Goal: Transaction & Acquisition: Book appointment/travel/reservation

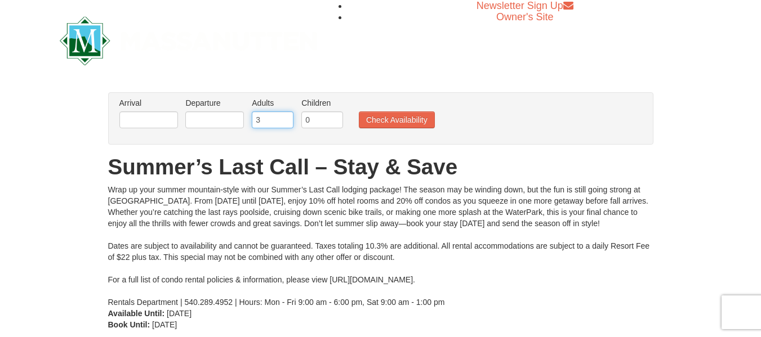
click at [286, 114] on input "3" at bounding box center [273, 120] width 42 height 17
click at [286, 125] on input "2" at bounding box center [273, 120] width 42 height 17
type input "1"
click at [286, 125] on input "1" at bounding box center [273, 120] width 42 height 17
click at [168, 122] on input "text" at bounding box center [148, 120] width 59 height 17
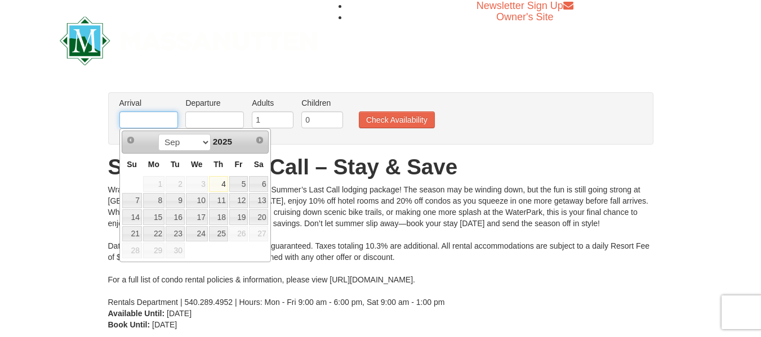
click at [168, 122] on input "text" at bounding box center [148, 120] width 59 height 17
click at [234, 216] on link "19" at bounding box center [238, 218] width 19 height 16
type input "[DATE]"
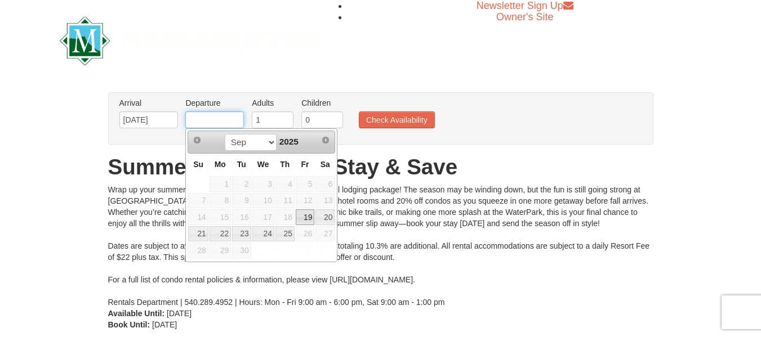
click at [227, 119] on input "text" at bounding box center [214, 120] width 59 height 17
click at [244, 233] on link "23" at bounding box center [241, 234] width 19 height 16
type input "09/23/2025"
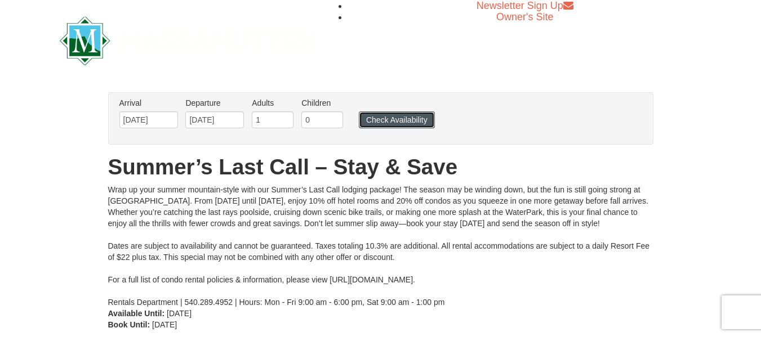
click at [404, 115] on button "Check Availability" at bounding box center [397, 120] width 76 height 17
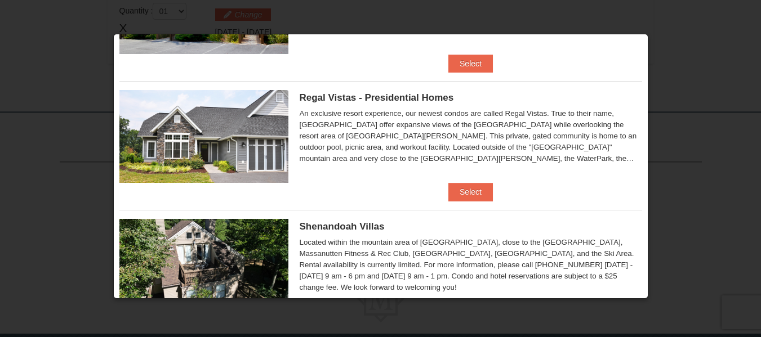
scroll to position [103, 0]
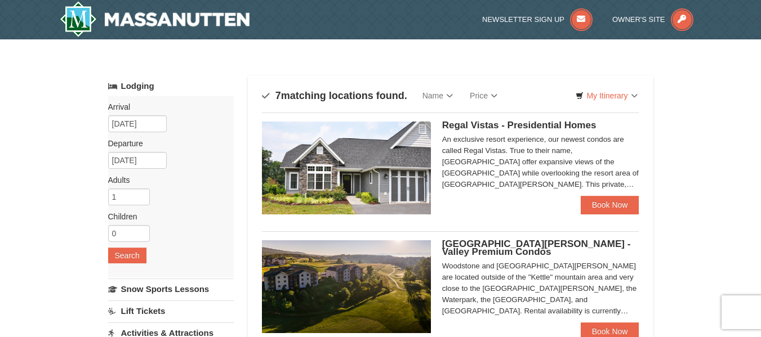
select select "9"
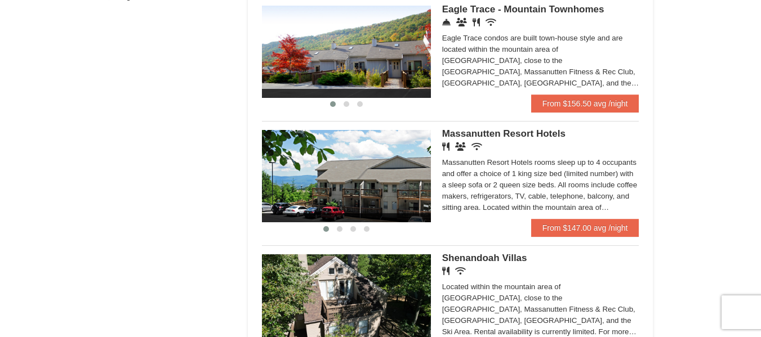
scroll to position [633, 0]
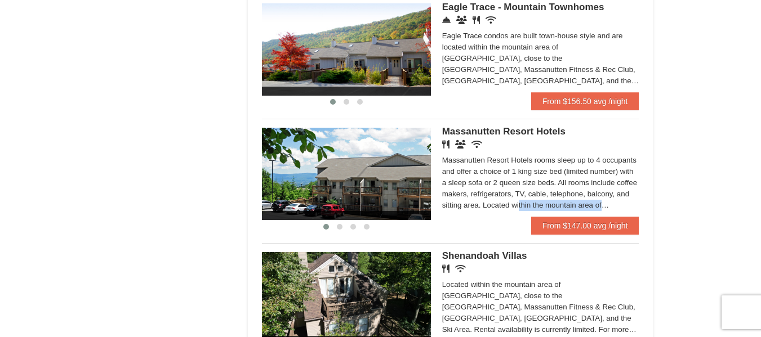
drag, startPoint x: 754, startPoint y: 196, endPoint x: 752, endPoint y: 204, distance: 8.1
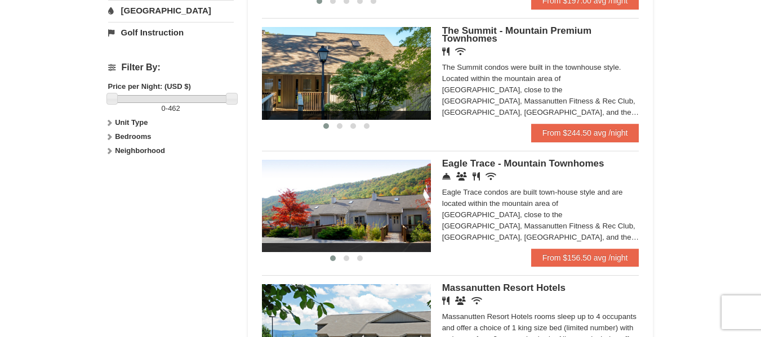
scroll to position [472, 0]
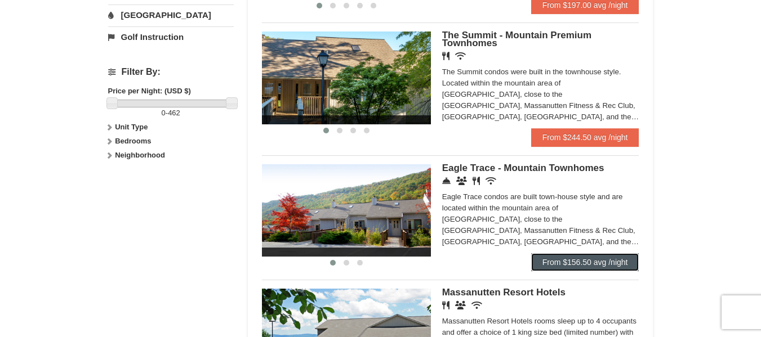
click at [595, 263] on link "From $156.50 avg /night" at bounding box center [585, 262] width 108 height 18
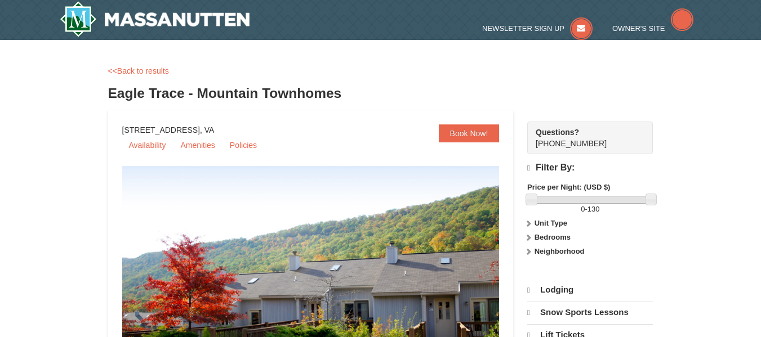
select select "9"
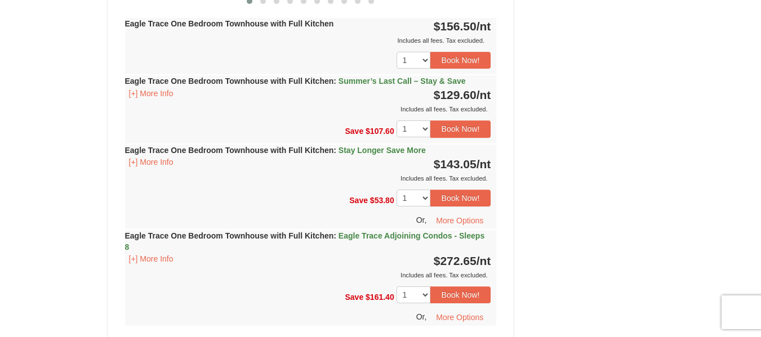
scroll to position [697, 0]
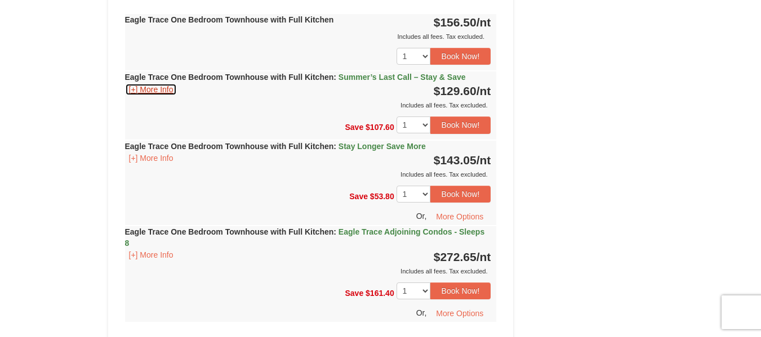
click at [132, 90] on button "[+] More Info" at bounding box center [151, 89] width 52 height 12
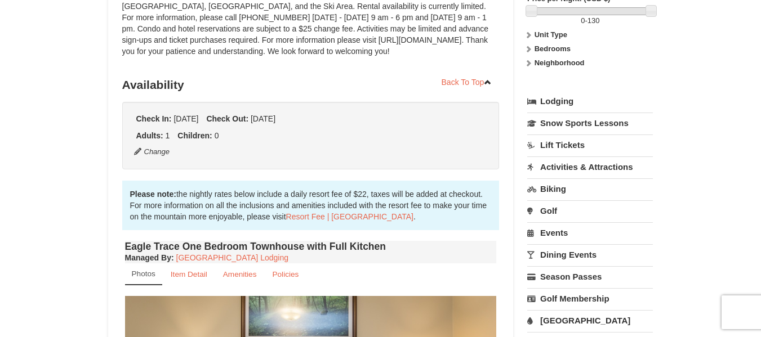
scroll to position [183, 0]
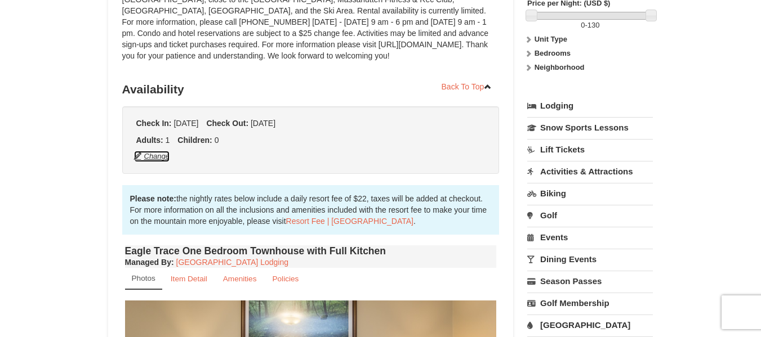
click at [162, 153] on button "Change" at bounding box center [151, 156] width 37 height 12
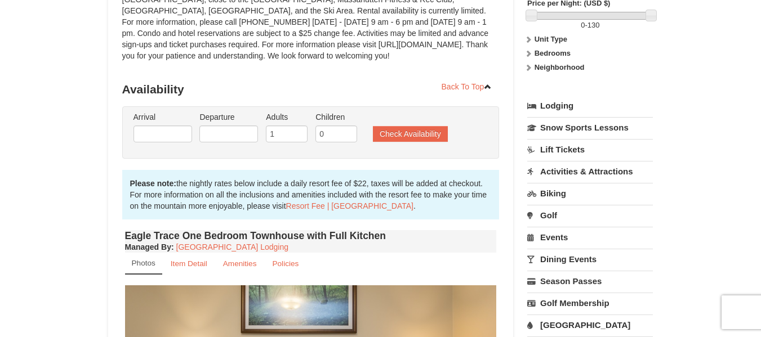
type input "[DATE]"
click at [240, 133] on input "[DATE]" at bounding box center [228, 134] width 59 height 17
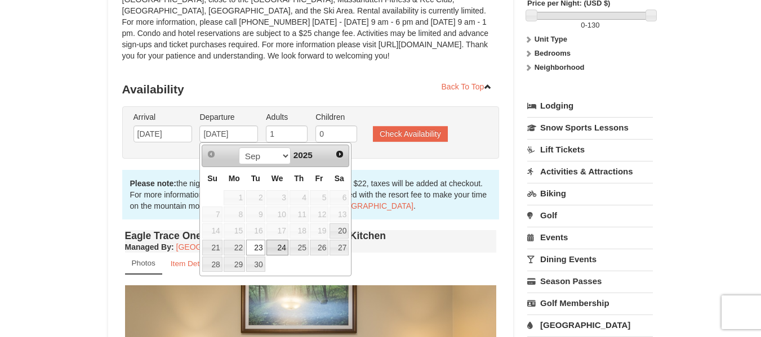
click at [280, 244] on link "24" at bounding box center [277, 248] width 22 height 16
type input "[DATE]"
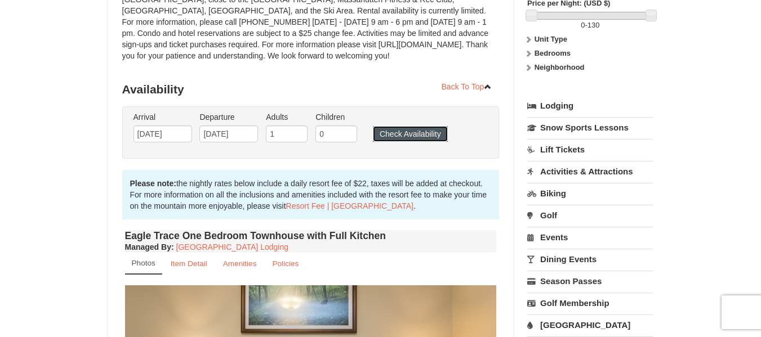
click at [407, 134] on button "Check Availability" at bounding box center [410, 134] width 75 height 16
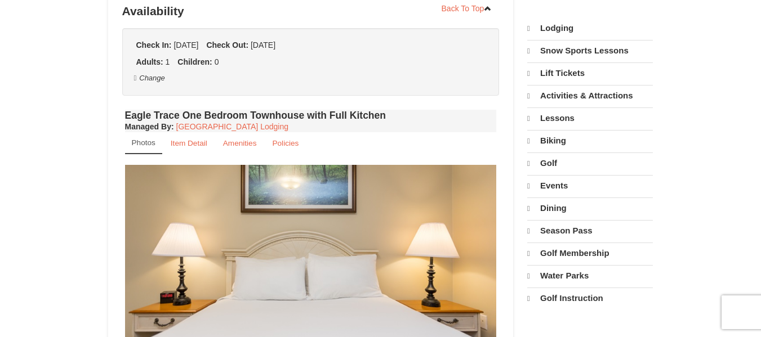
select select "9"
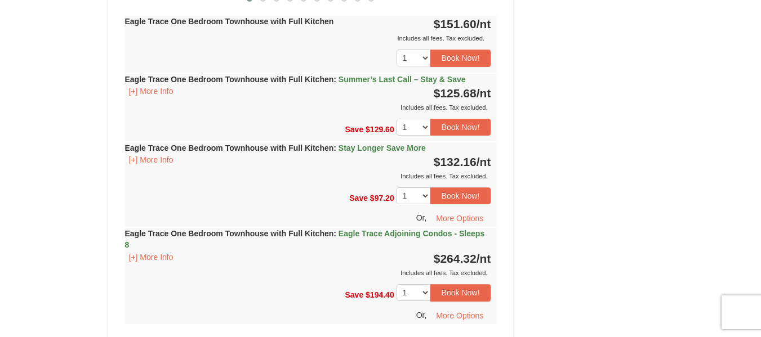
scroll to position [687, 0]
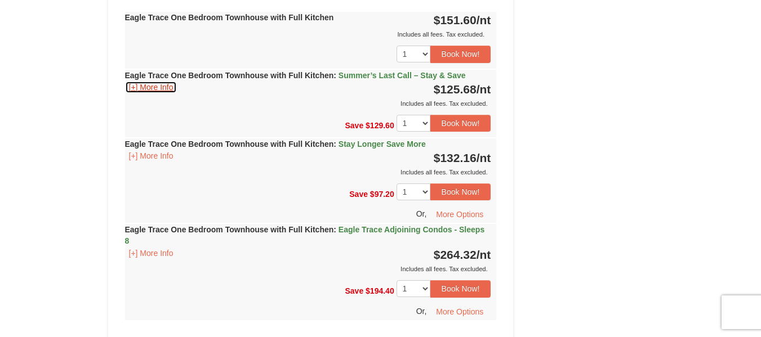
click at [144, 85] on button "[+] More Info" at bounding box center [151, 87] width 52 height 12
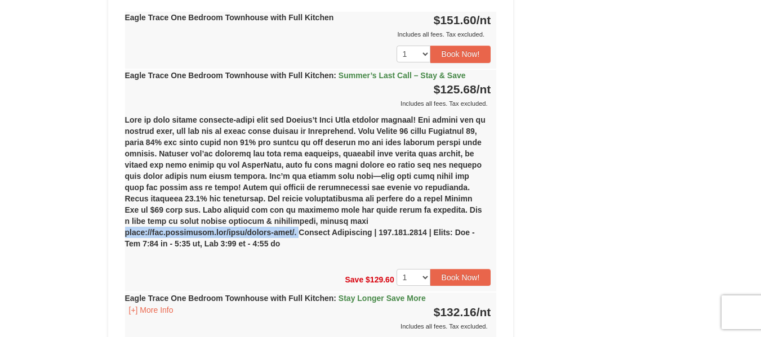
drag, startPoint x: 315, startPoint y: 222, endPoint x: 489, endPoint y: 219, distance: 174.1
click at [489, 219] on div "(1) Eagle Trace One Bedroom Townhouse with Full Kitchen Friday, September 19, 2…" at bounding box center [311, 186] width 372 height 154
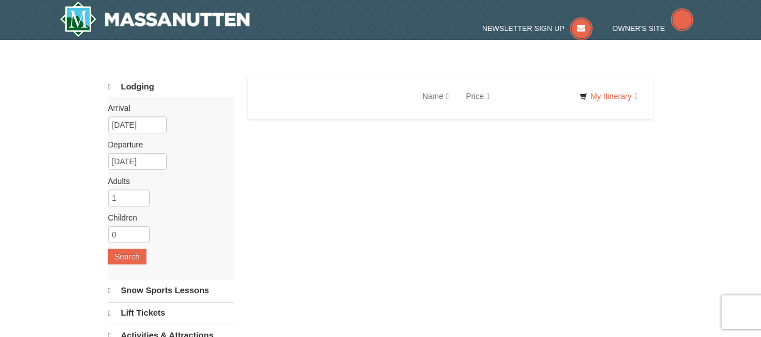
select select "9"
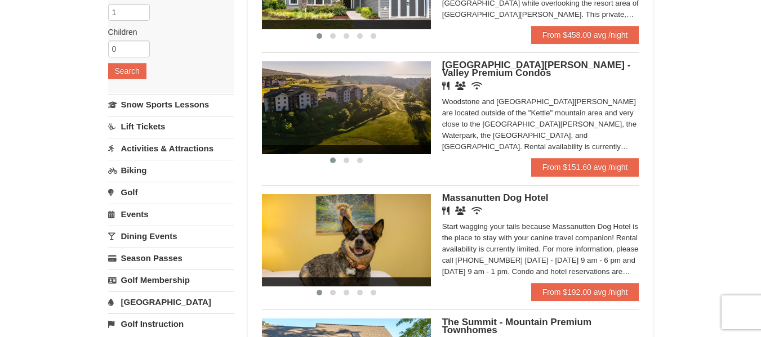
scroll to position [189, 0]
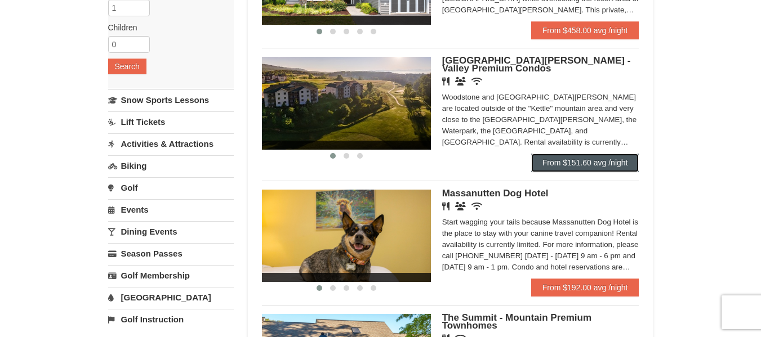
click at [616, 162] on link "From $151.60 avg /night" at bounding box center [585, 163] width 108 height 18
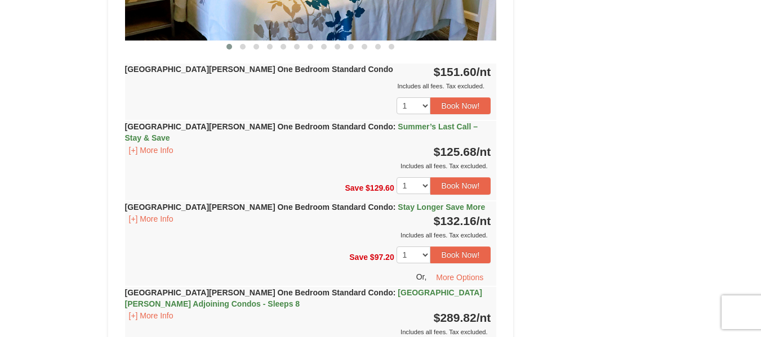
scroll to position [633, 0]
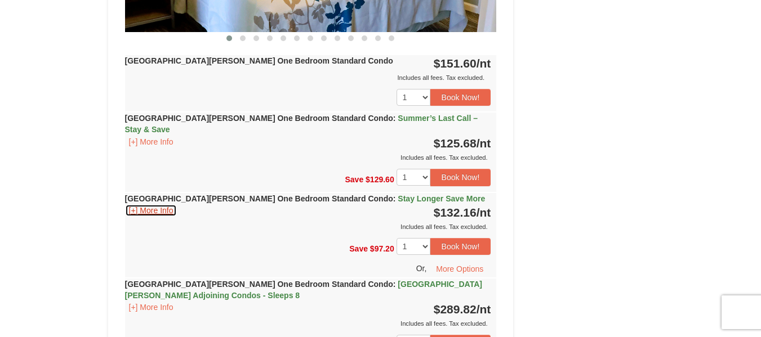
click at [132, 204] on button "[+] More Info" at bounding box center [151, 210] width 52 height 12
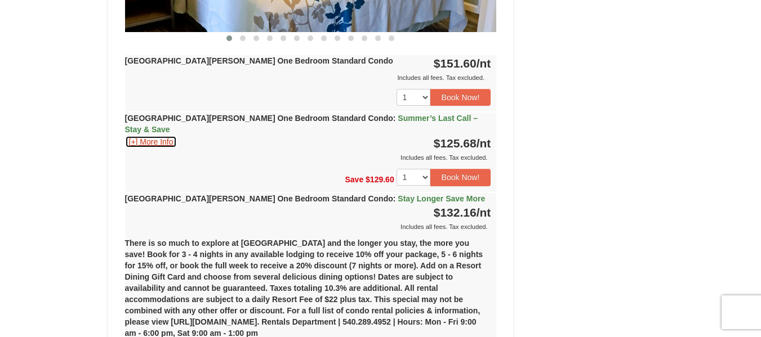
click at [136, 136] on button "[+] More Info" at bounding box center [151, 142] width 52 height 12
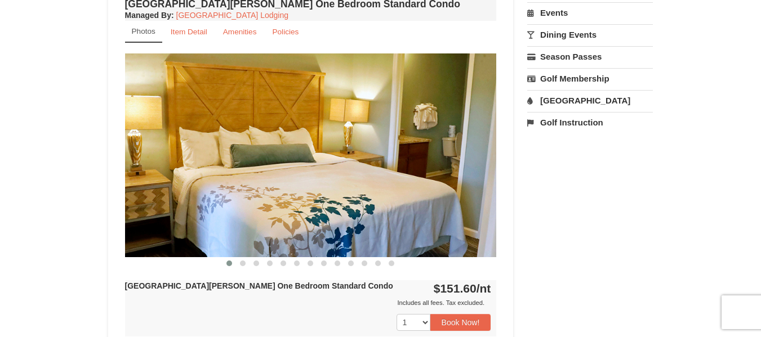
scroll to position [378, 0]
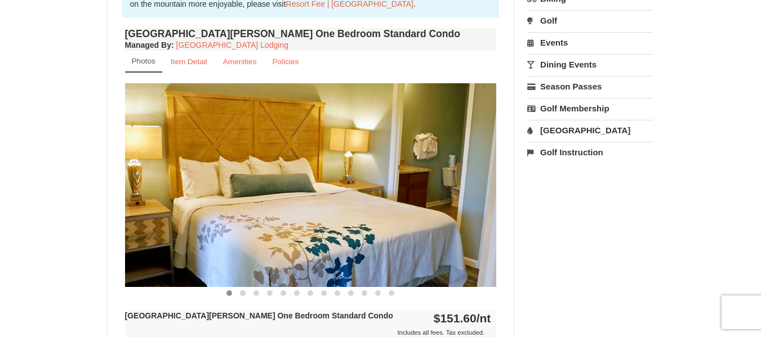
click at [487, 183] on img at bounding box center [311, 184] width 372 height 203
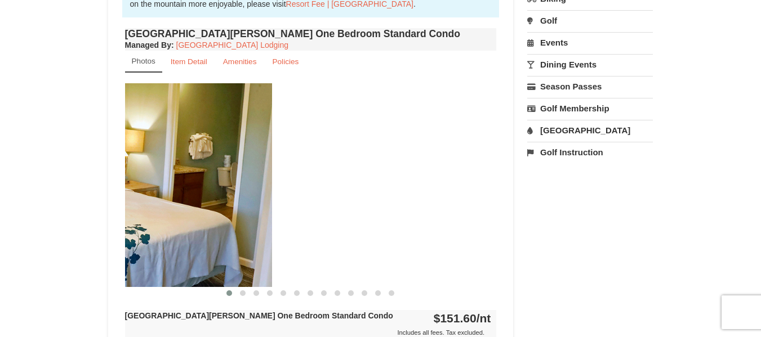
drag, startPoint x: 466, startPoint y: 185, endPoint x: 229, endPoint y: 231, distance: 242.0
click at [229, 231] on img at bounding box center [86, 184] width 372 height 203
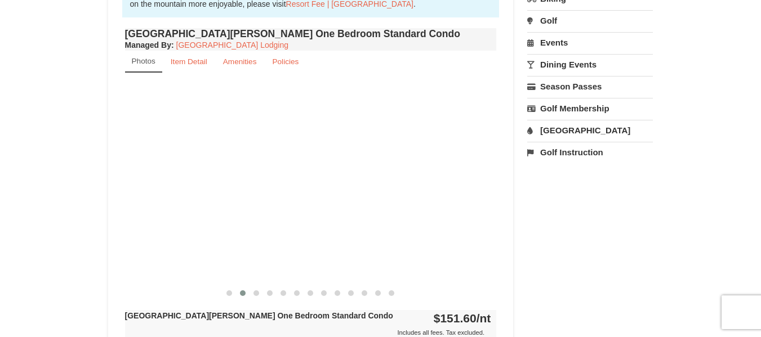
drag, startPoint x: 393, startPoint y: 216, endPoint x: 0, endPoint y: 241, distance: 393.9
drag, startPoint x: 435, startPoint y: 204, endPoint x: 0, endPoint y: 249, distance: 437.1
drag, startPoint x: 421, startPoint y: 197, endPoint x: 0, endPoint y: 256, distance: 424.9
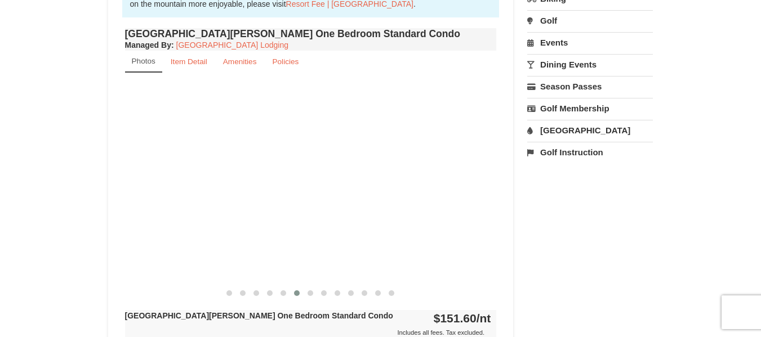
drag, startPoint x: 453, startPoint y: 180, endPoint x: 0, endPoint y: 206, distance: 453.6
drag, startPoint x: 464, startPoint y: 180, endPoint x: 0, endPoint y: 179, distance: 463.5
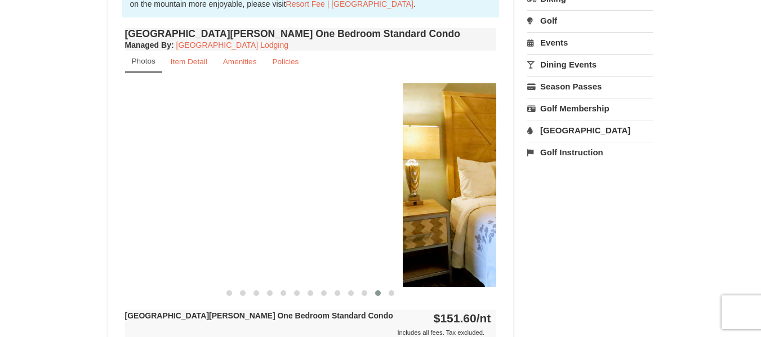
drag, startPoint x: 466, startPoint y: 129, endPoint x: 0, endPoint y: 162, distance: 466.9
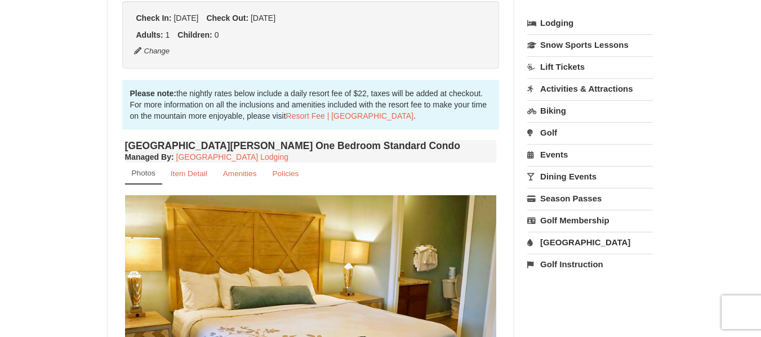
scroll to position [243, 0]
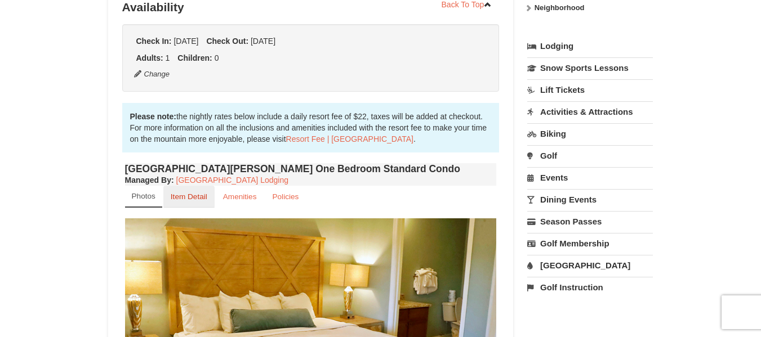
click at [189, 194] on small "Item Detail" at bounding box center [189, 197] width 37 height 8
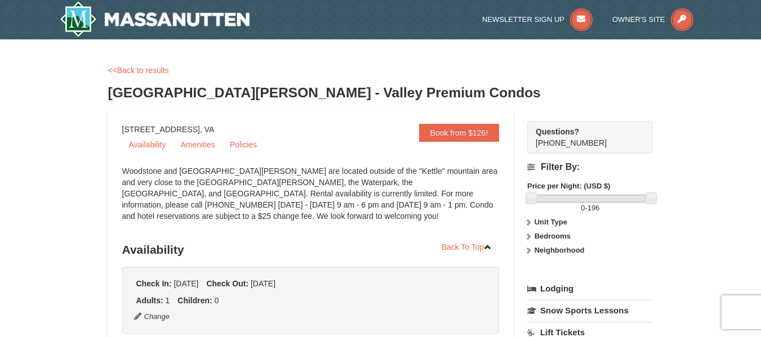
scroll to position [67, 0]
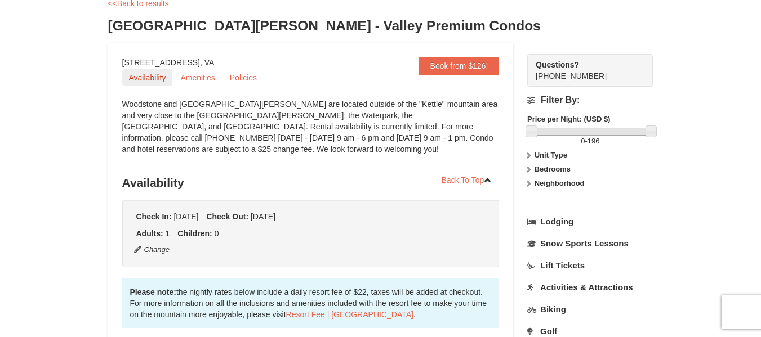
click at [159, 78] on link "Availability" at bounding box center [147, 77] width 51 height 17
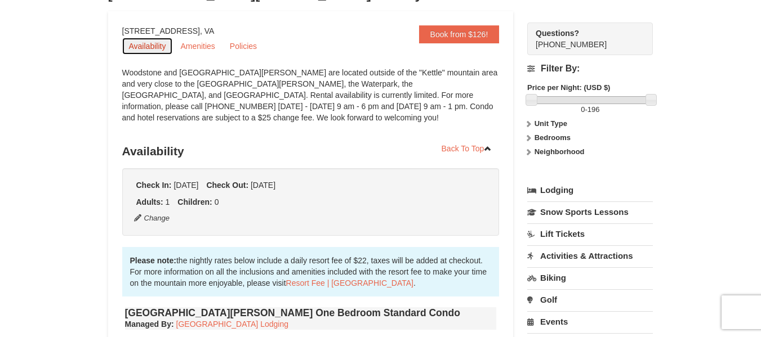
scroll to position [90, 0]
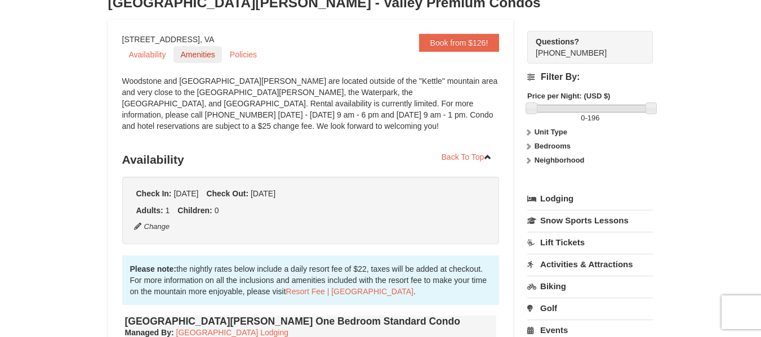
click at [206, 55] on link "Amenities" at bounding box center [197, 54] width 48 height 17
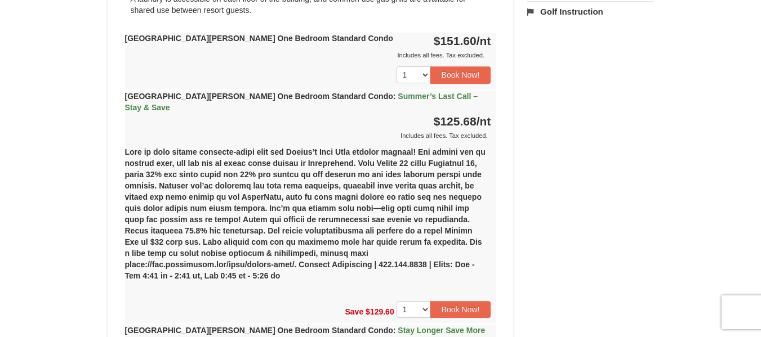
scroll to position [474, 0]
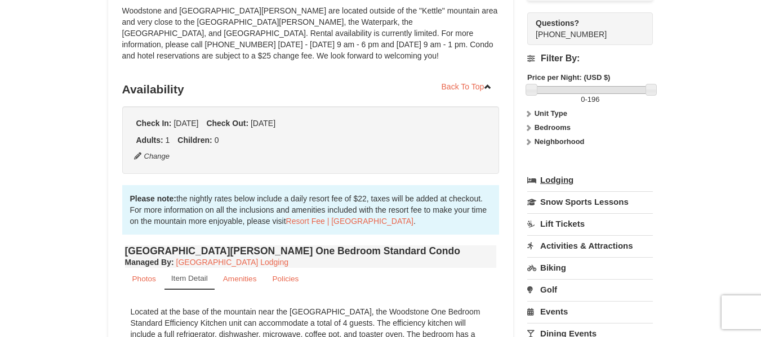
scroll to position [110, 0]
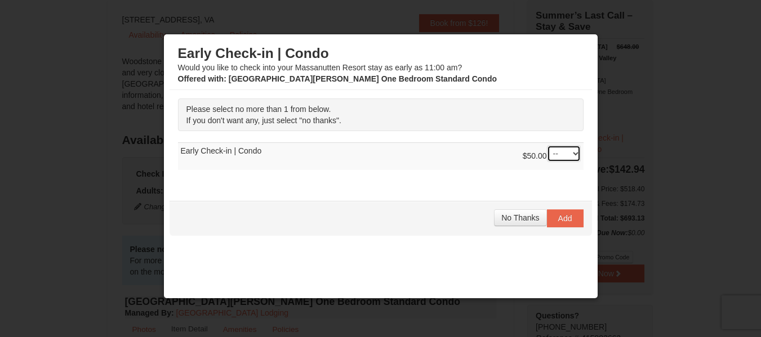
click at [566, 152] on select "-- 01" at bounding box center [564, 153] width 34 height 17
click at [580, 126] on div "Please select no more than 1 from below. If you don't want any, just select "no…" at bounding box center [381, 140] width 422 height 100
click at [510, 217] on span "No Thanks" at bounding box center [520, 217] width 38 height 9
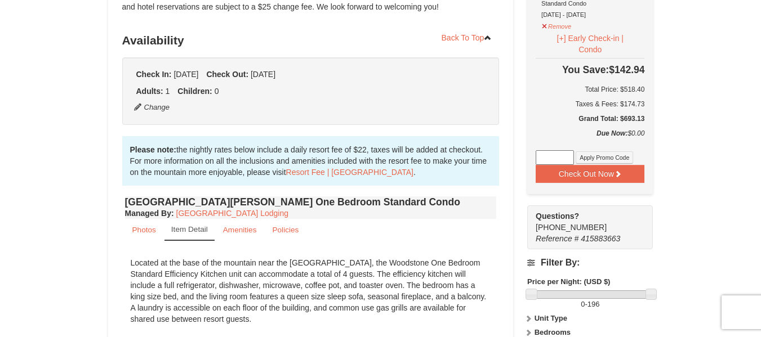
scroll to position [226, 0]
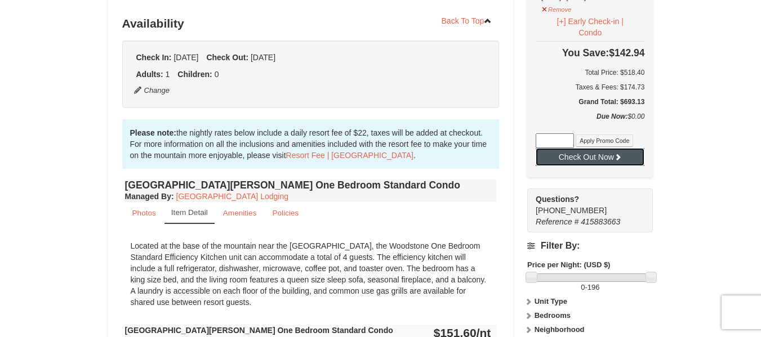
click at [630, 148] on button "Check Out Now" at bounding box center [590, 157] width 109 height 18
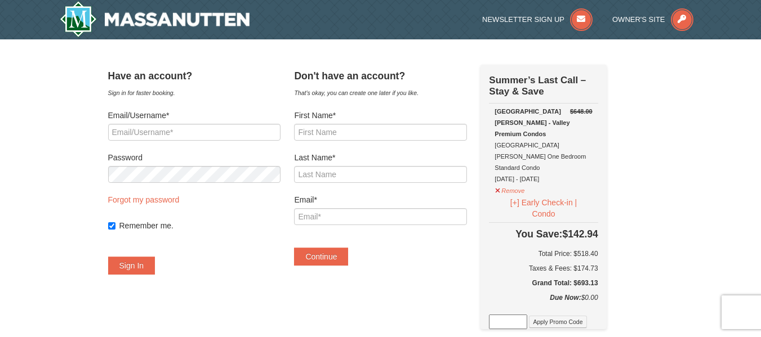
select select "9"
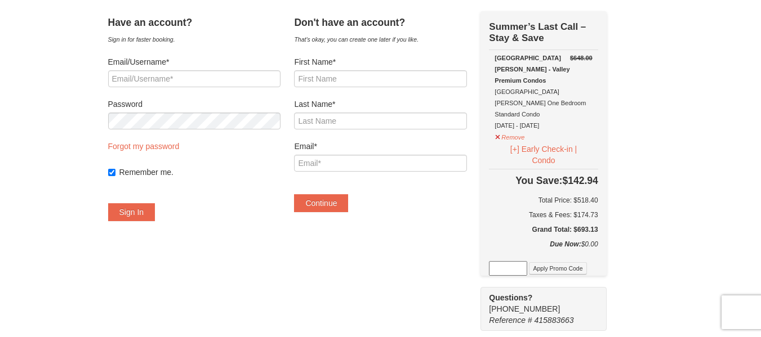
scroll to position [57, 0]
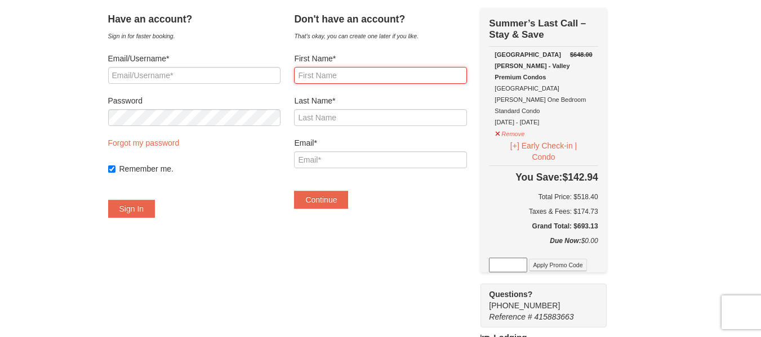
click at [443, 81] on input "First Name*" at bounding box center [380, 75] width 172 height 17
type input "[PERSON_NAME]"
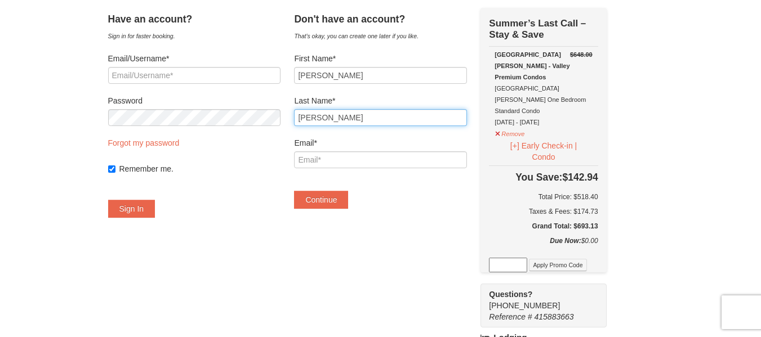
type input "[PERSON_NAME]"
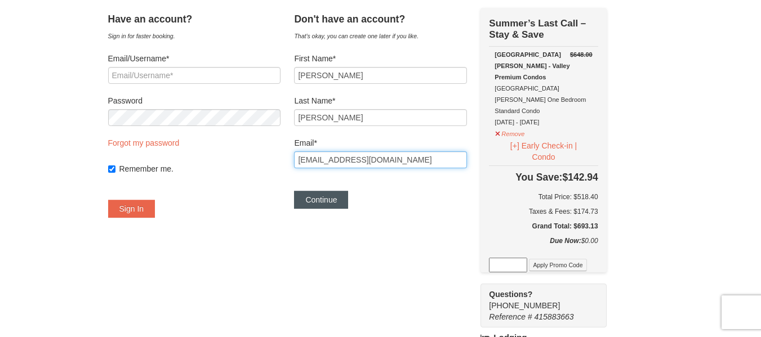
type input "paulajwsc@gmail.com"
click at [348, 203] on button "Continue" at bounding box center [321, 200] width 54 height 18
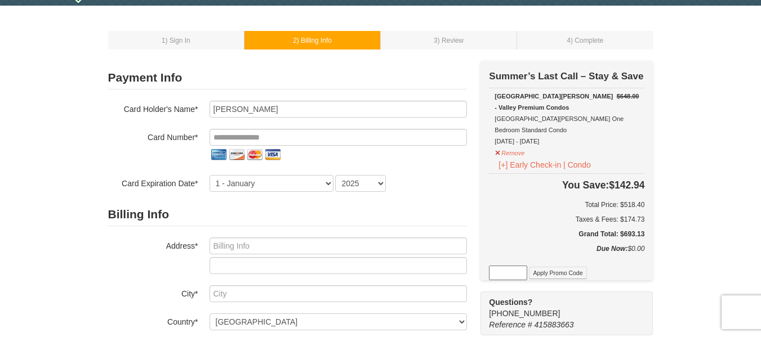
scroll to position [35, 0]
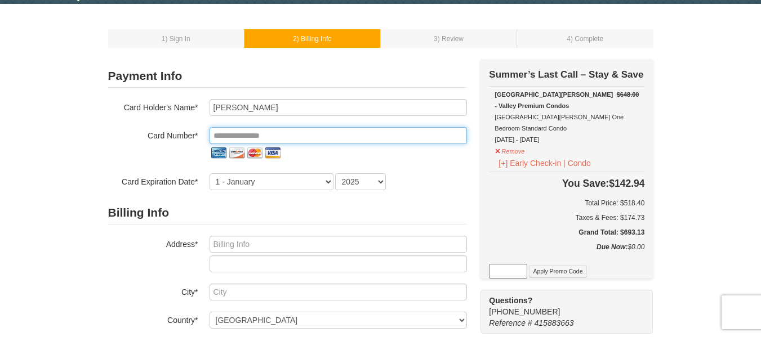
click at [345, 136] on input "tel" at bounding box center [338, 135] width 257 height 17
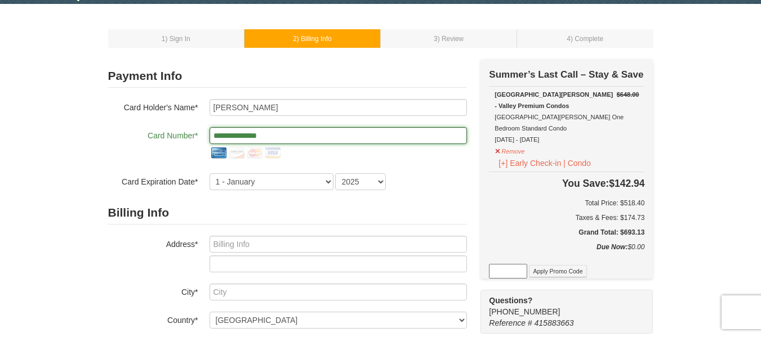
type input "**********"
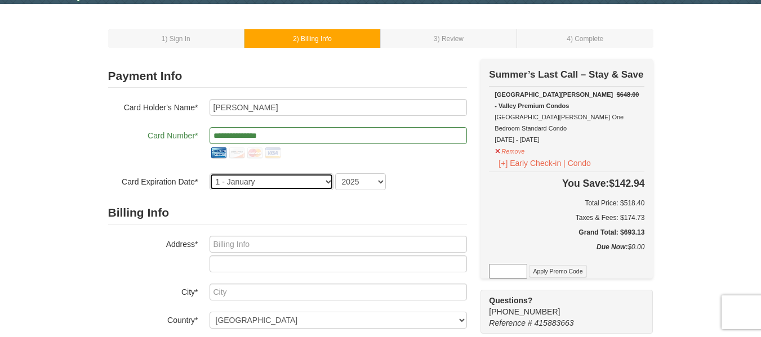
click at [308, 185] on select "1 - January 2 - February 3 - March 4 - April 5 - May 6 - June 7 - July 8 - Augu…" at bounding box center [272, 181] width 124 height 17
select select "12"
click at [210, 173] on select "1 - January 2 - February 3 - March 4 - April 5 - May 6 - June 7 - July 8 - Augu…" at bounding box center [272, 181] width 124 height 17
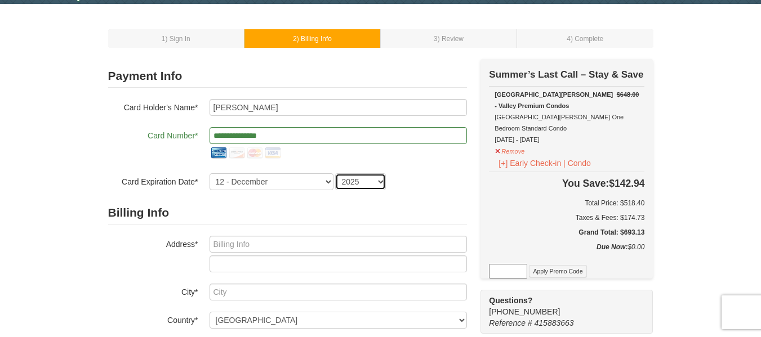
click at [369, 185] on select "2025 2026 2027 2028 2029 2030 2031 2032 2033 2034" at bounding box center [360, 181] width 51 height 17
select select "2028"
click at [335, 173] on select "2025 2026 2027 2028 2029 2030 2031 2032 2033 2034" at bounding box center [360, 181] width 51 height 17
click at [384, 233] on div "Billing Info Address* City* Country* ----- Select ------ Afghanistan Åland Isla…" at bounding box center [287, 322] width 359 height 240
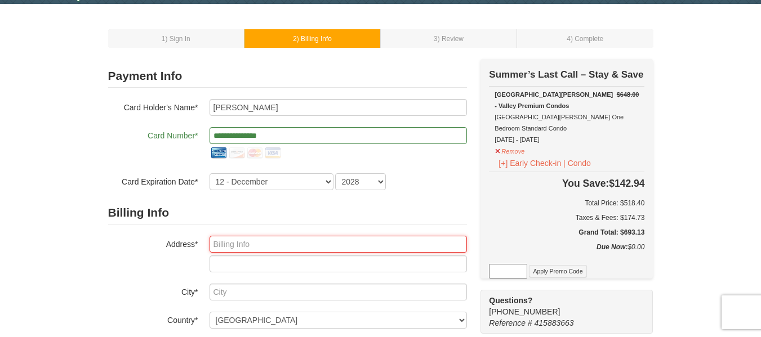
click at [382, 242] on input "text" at bounding box center [338, 244] width 257 height 17
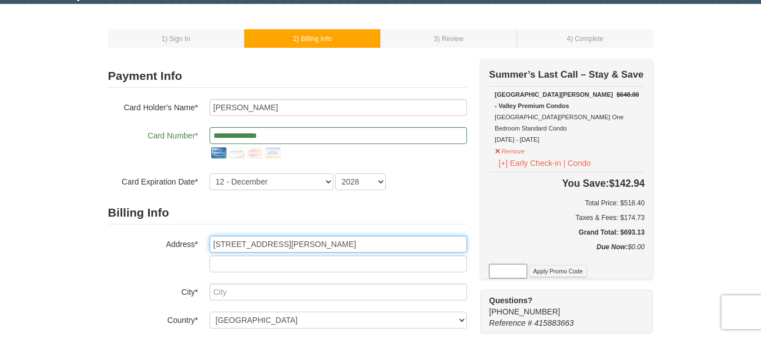
type input "622 Collins Ferry Road"
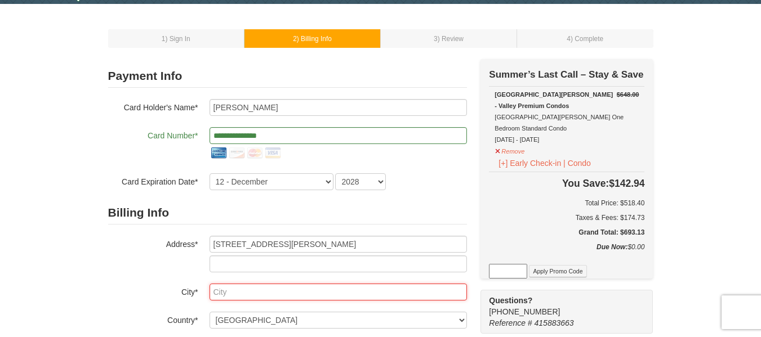
click at [355, 299] on input "text" at bounding box center [338, 292] width 257 height 17
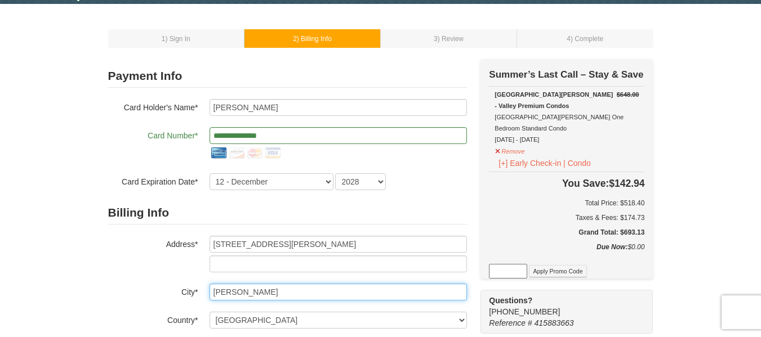
type input "Gladys"
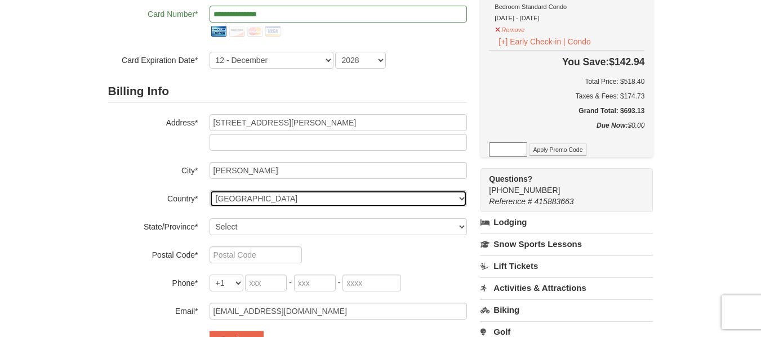
scroll to position [167, 0]
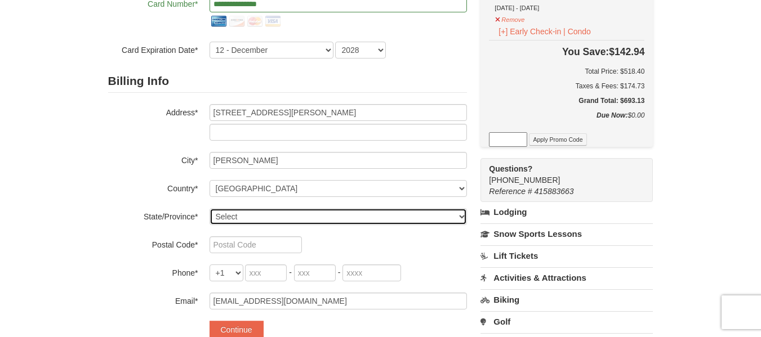
click at [439, 215] on select "Select Alabama Alaska American Samoa Arizona Arkansas California Colorado Conne…" at bounding box center [338, 216] width 257 height 17
select select "VA"
click at [210, 208] on select "Select Alabama Alaska American Samoa Arizona Arkansas California Colorado Conne…" at bounding box center [338, 216] width 257 height 17
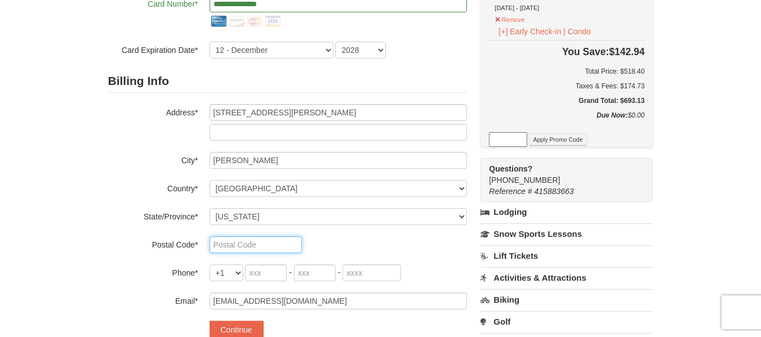
click at [273, 248] on input "text" at bounding box center [256, 245] width 92 height 17
type input "24554"
click at [257, 273] on input "tel" at bounding box center [266, 273] width 42 height 17
type input "434"
click at [300, 277] on input "tel" at bounding box center [315, 273] width 42 height 17
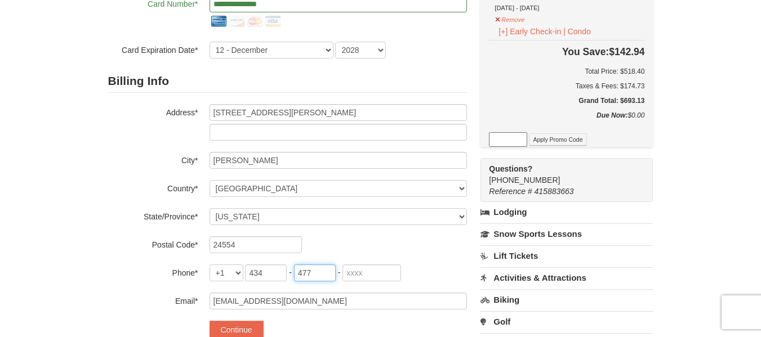
type input "477"
click at [348, 273] on input "tel" at bounding box center [371, 273] width 59 height 17
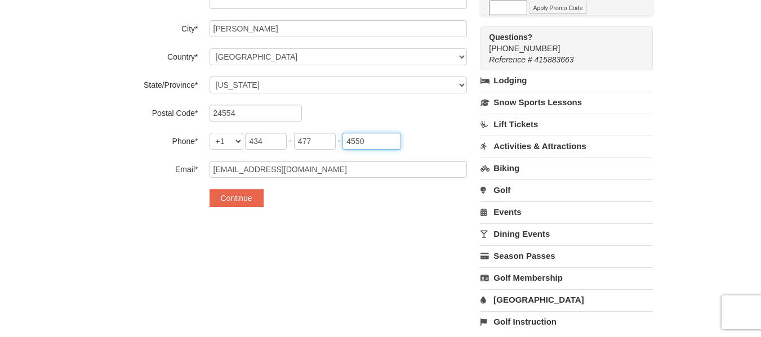
scroll to position [306, 0]
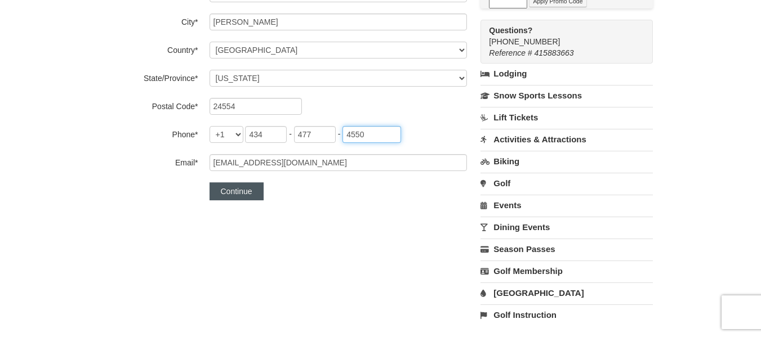
type input "4550"
click at [252, 192] on button "Continue" at bounding box center [237, 191] width 54 height 18
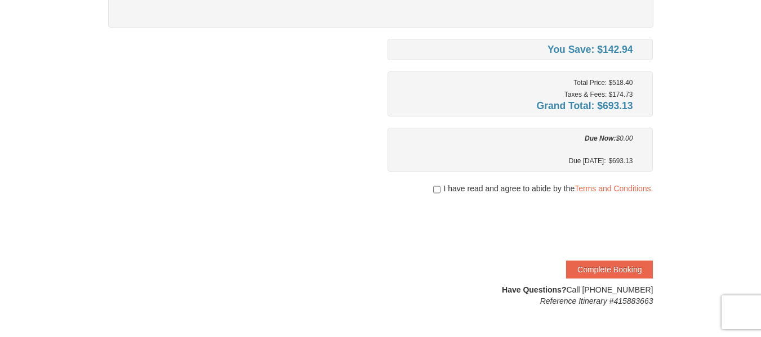
scroll to position [184, 0]
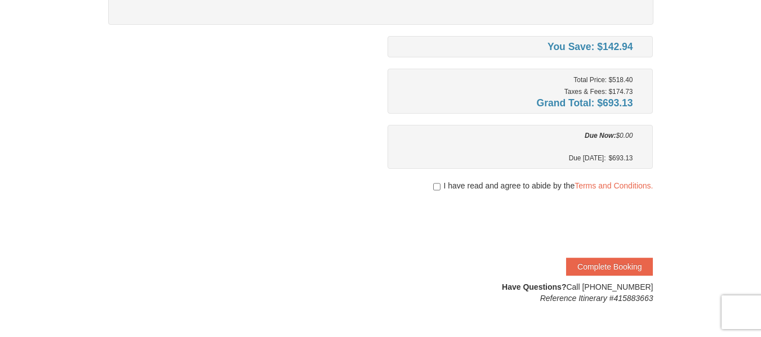
click at [439, 189] on div "I have read and agree to abide by the Terms and Conditions." at bounding box center [520, 185] width 266 height 11
click at [436, 189] on input "checkbox" at bounding box center [436, 186] width 7 height 9
checkbox input "true"
click at [640, 266] on button "Complete Booking" at bounding box center [609, 267] width 87 height 18
